Goal: Information Seeking & Learning: Learn about a topic

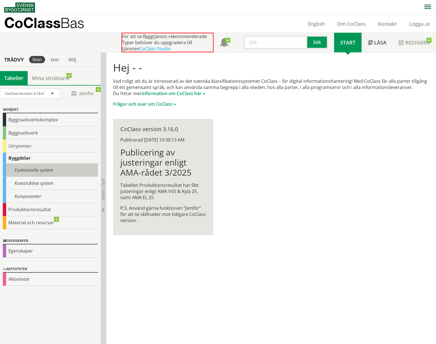
click at [53, 171] on div "Funktionella system" at bounding box center [50, 170] width 95 height 13
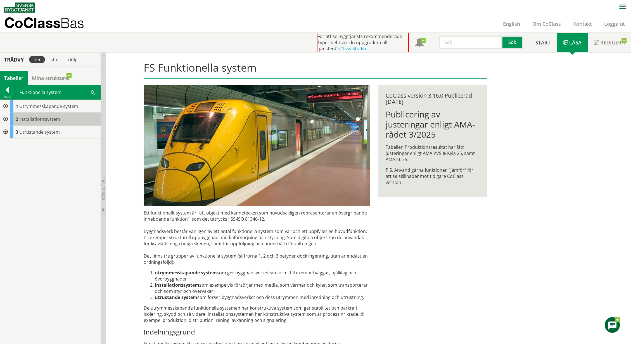
click at [27, 124] on div "2 Installationssystem" at bounding box center [55, 119] width 91 height 13
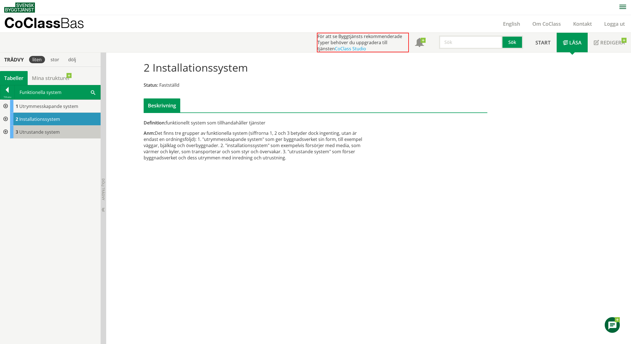
click at [26, 133] on span "Utrustande system" at bounding box center [39, 132] width 41 height 6
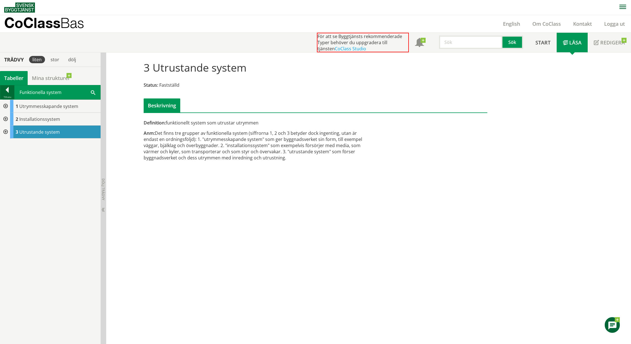
click at [8, 88] on div at bounding box center [7, 91] width 14 height 8
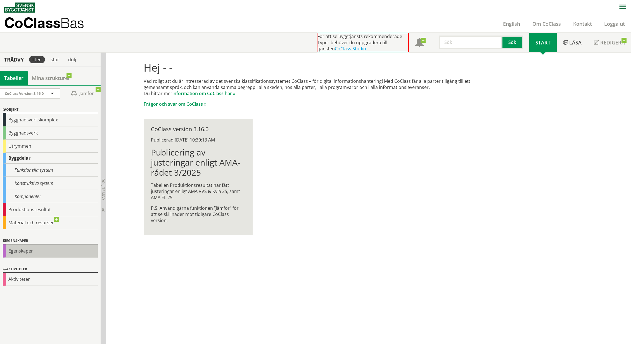
click at [39, 250] on div "Egenskaper" at bounding box center [50, 250] width 95 height 13
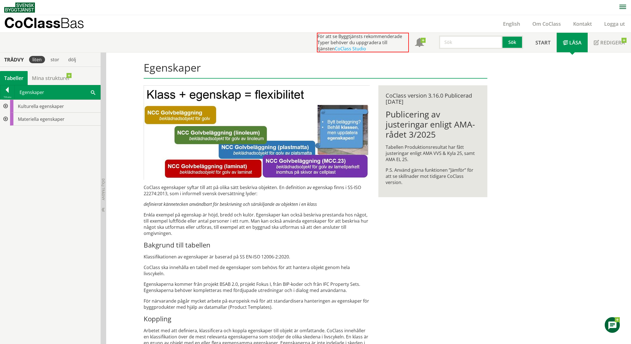
click at [19, 58] on div "Trädvy" at bounding box center [14, 59] width 26 height 6
click at [8, 91] on div at bounding box center [7, 91] width 14 height 8
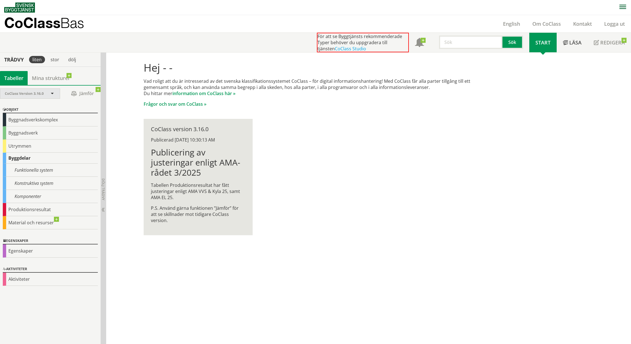
click at [52, 93] on span at bounding box center [52, 93] width 5 height 5
click at [197, 92] on link "information om CoClass här »" at bounding box center [203, 93] width 63 height 6
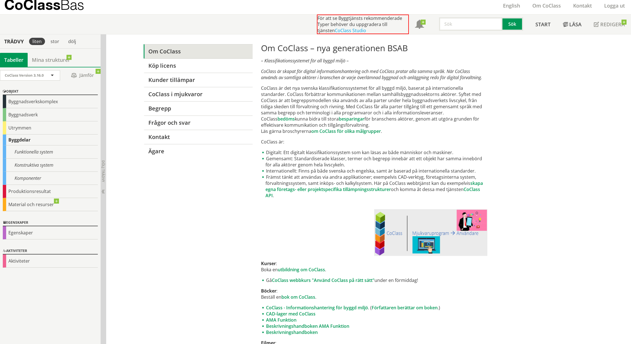
scroll to position [28, 0]
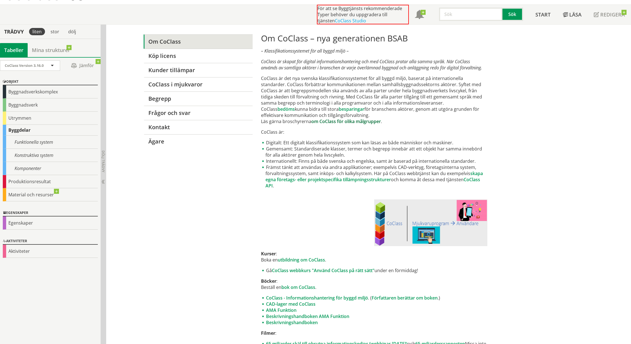
click at [345, 121] on link "om CoClass för olika målgrupper" at bounding box center [346, 121] width 70 height 6
